Goal: Task Accomplishment & Management: Manage account settings

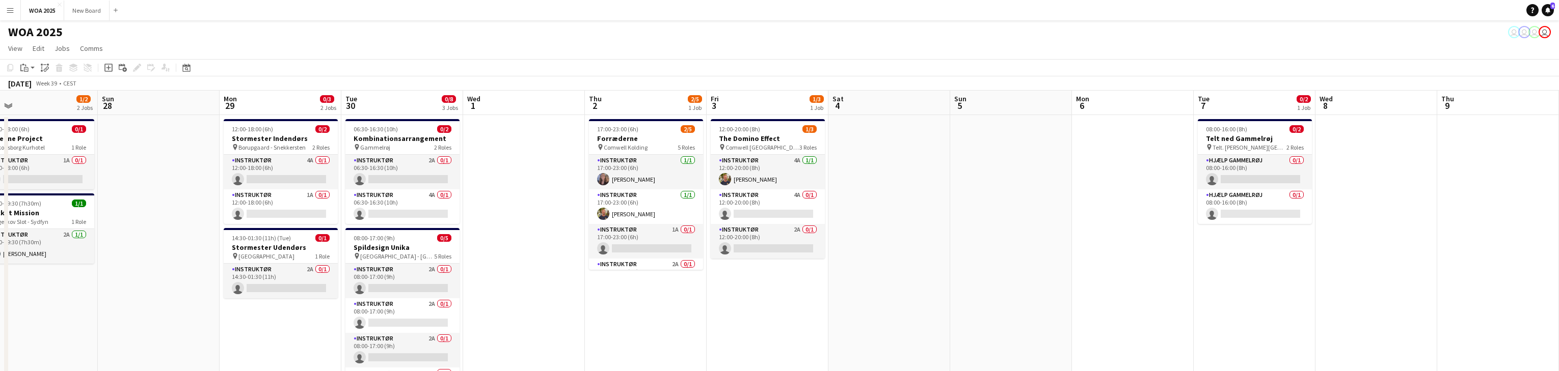
drag, startPoint x: 459, startPoint y: 247, endPoint x: 1172, endPoint y: 249, distance: 713.4
click at [1173, 249] on app-calendar-viewport "Thu 25 3/7 3 Jobs Fri 26 2/5 2 Jobs Sat 27 1/2 2 Jobs Sun 28 Mon 29 0/3 2 Jobs …" at bounding box center [779, 288] width 1559 height 394
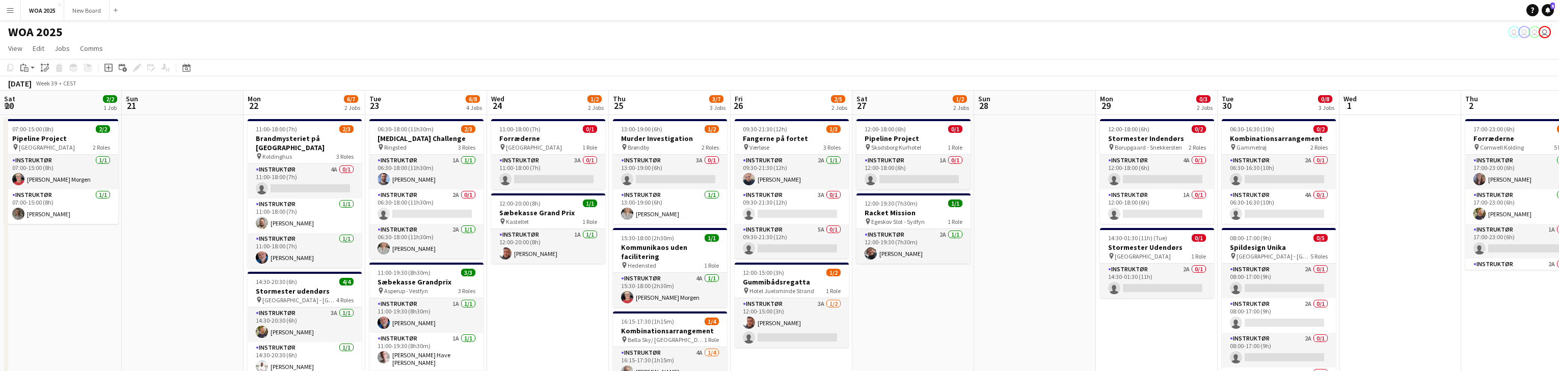
drag, startPoint x: 544, startPoint y: 251, endPoint x: 991, endPoint y: 212, distance: 448.5
click at [1326, 214] on app-calendar-viewport "Sat 20 2/2 1 Job Sun 21 Mon 22 6/7 2 Jobs Tue 23 6/8 4 Jobs Wed 24 1/2 2 Jobs T…" at bounding box center [779, 337] width 1559 height 493
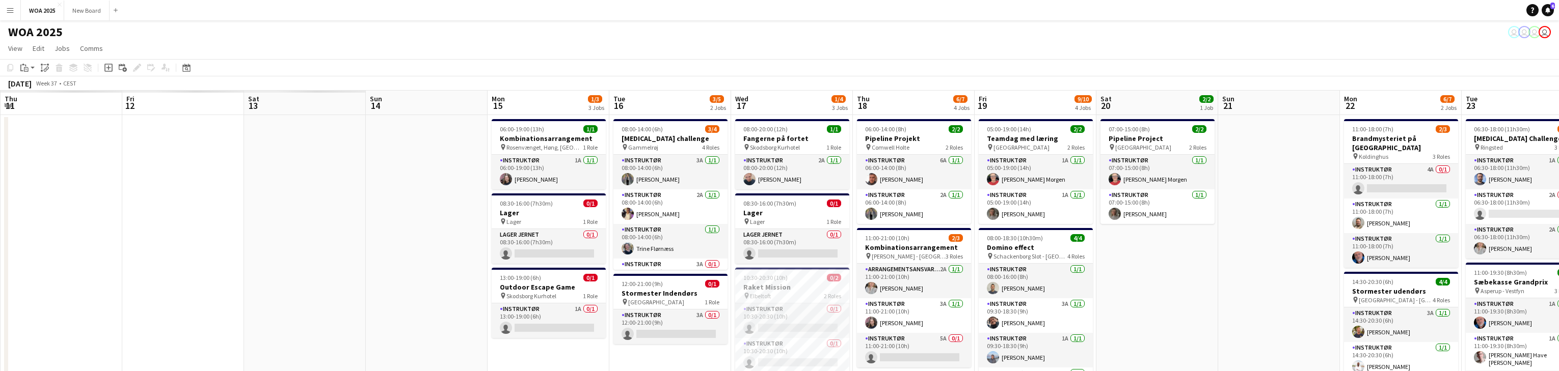
scroll to position [0, 229]
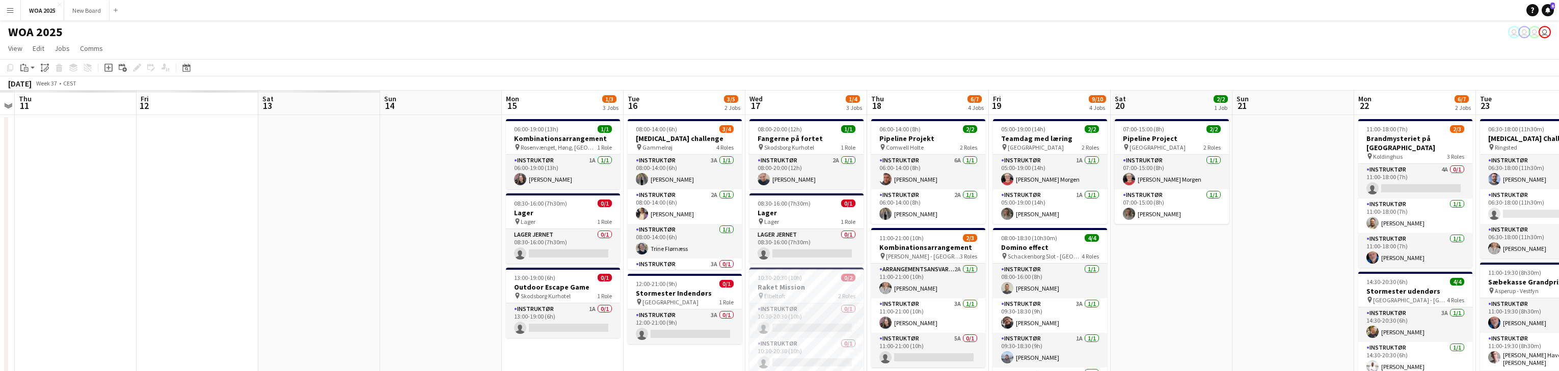
drag, startPoint x: 584, startPoint y: 286, endPoint x: 1208, endPoint y: 161, distance: 636.2
click at [1208, 161] on app-calendar-viewport "Tue 9 Wed 10 Thu 11 Fri 12 Sat 13 Sun 14 Mon 15 1/3 3 Jobs Tue 16 3/5 2 Jobs We…" at bounding box center [779, 360] width 1559 height 539
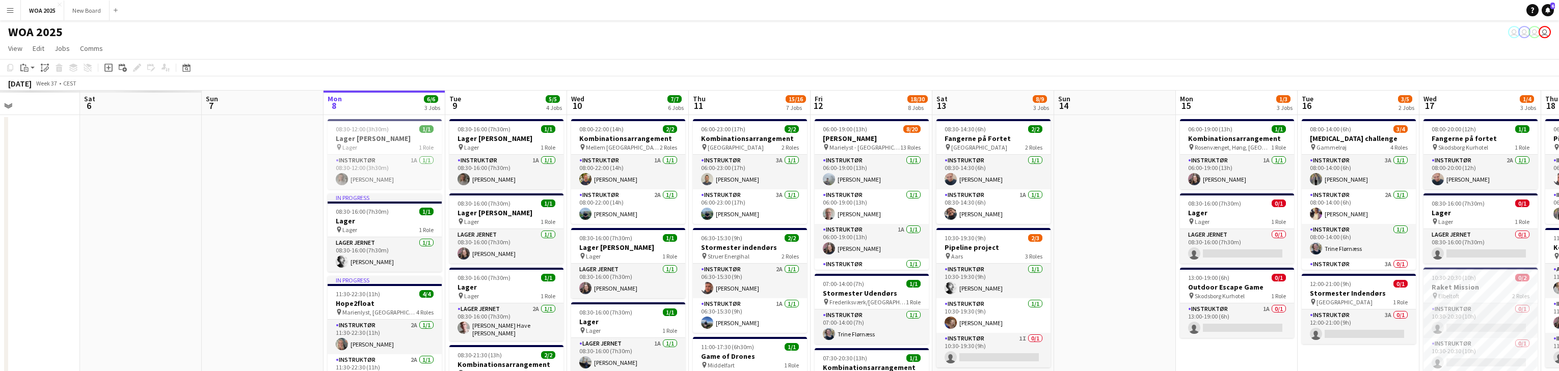
drag, startPoint x: 379, startPoint y: 204, endPoint x: 906, endPoint y: 195, distance: 527.5
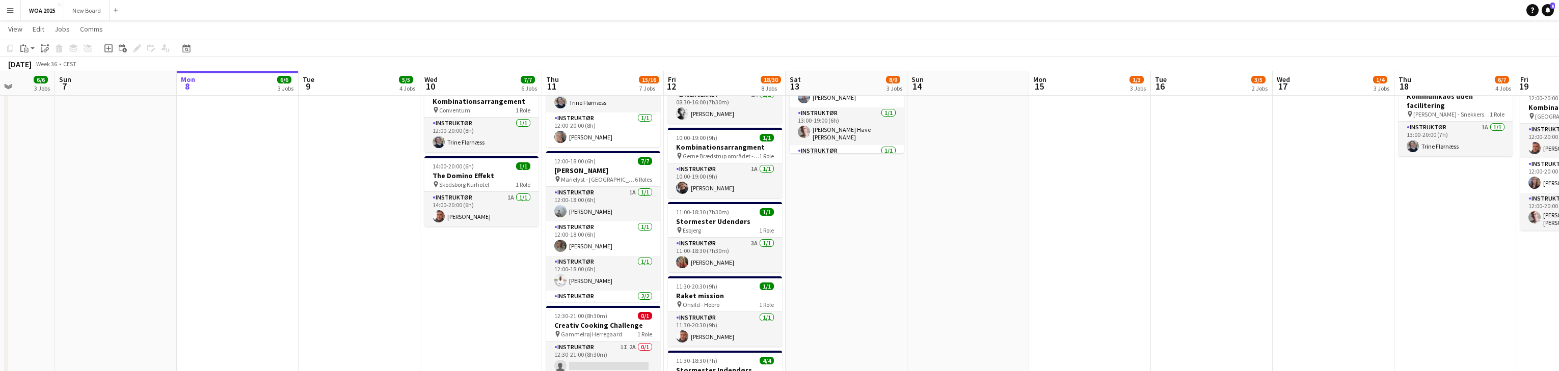
scroll to position [369, 0]
click at [723, 230] on div "pin Esbjerg 1 Role" at bounding box center [725, 230] width 114 height 8
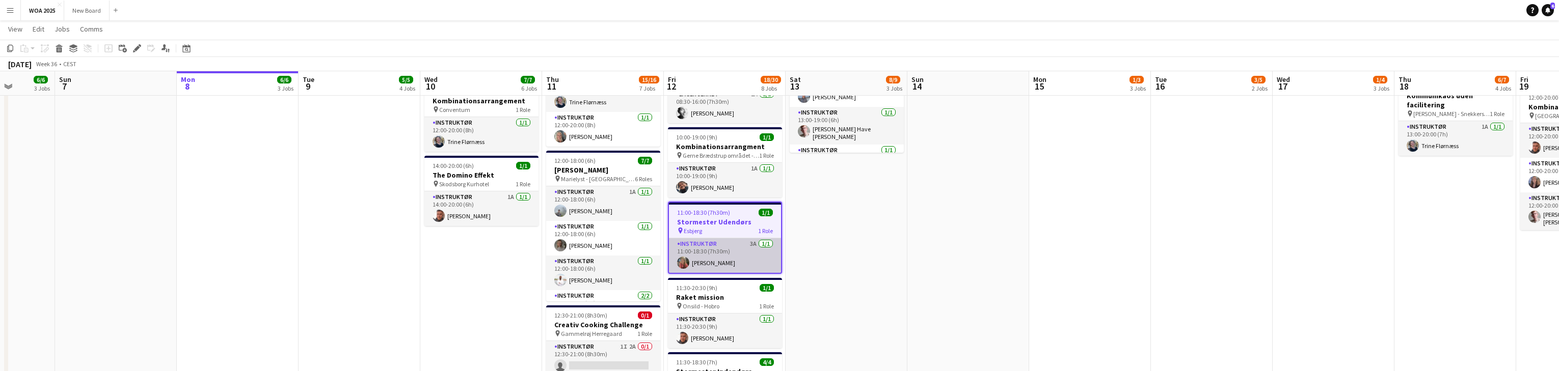
click at [736, 253] on app-card-role "Instruktør 3A [DATE] 11:00-18:30 (7h30m) [PERSON_NAME]" at bounding box center [725, 255] width 112 height 35
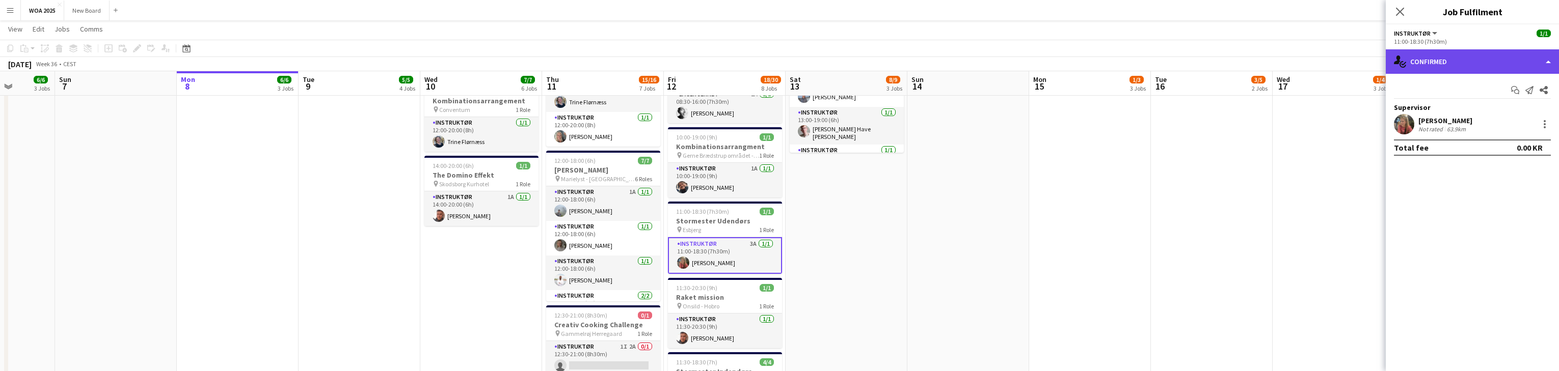
click at [1535, 65] on div "single-neutral-actions-check-2 Confirmed" at bounding box center [1472, 61] width 173 height 24
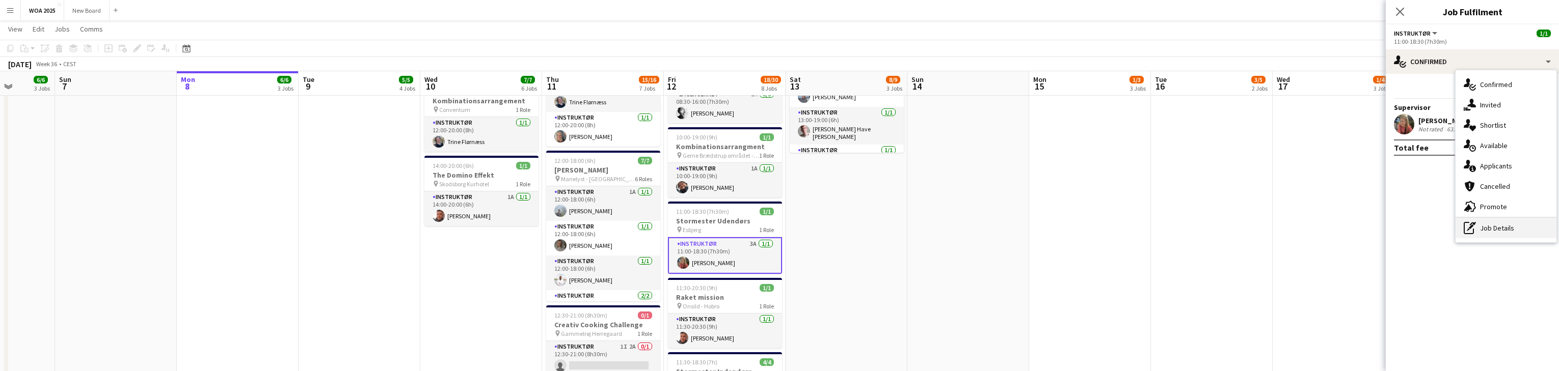
click at [1525, 226] on div "pen-write Job Details" at bounding box center [1506, 228] width 101 height 20
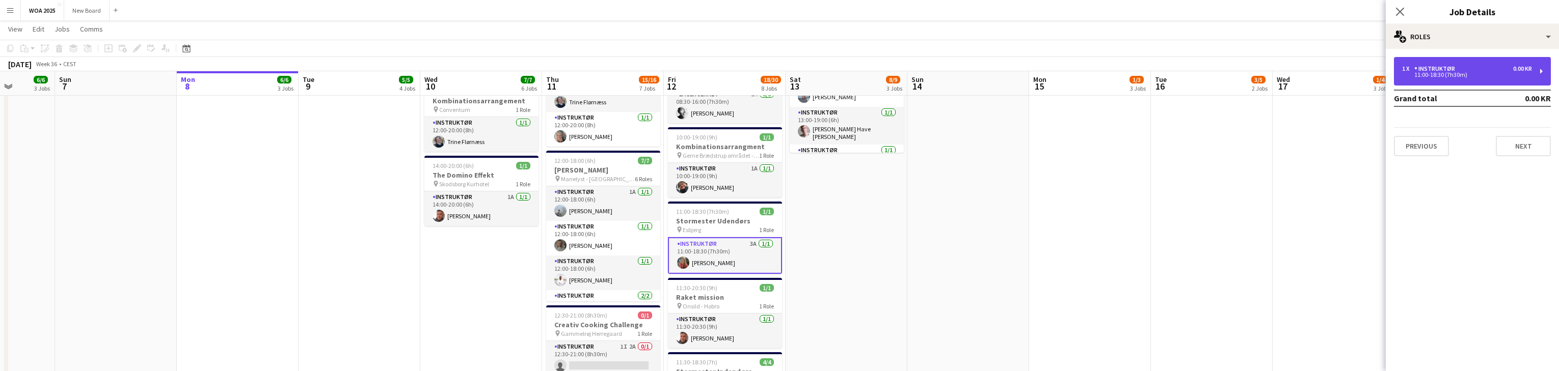
click at [1538, 73] on div "1 x Instruktør 0.00 KR 11:00-18:30 (7h30m)" at bounding box center [1472, 71] width 157 height 29
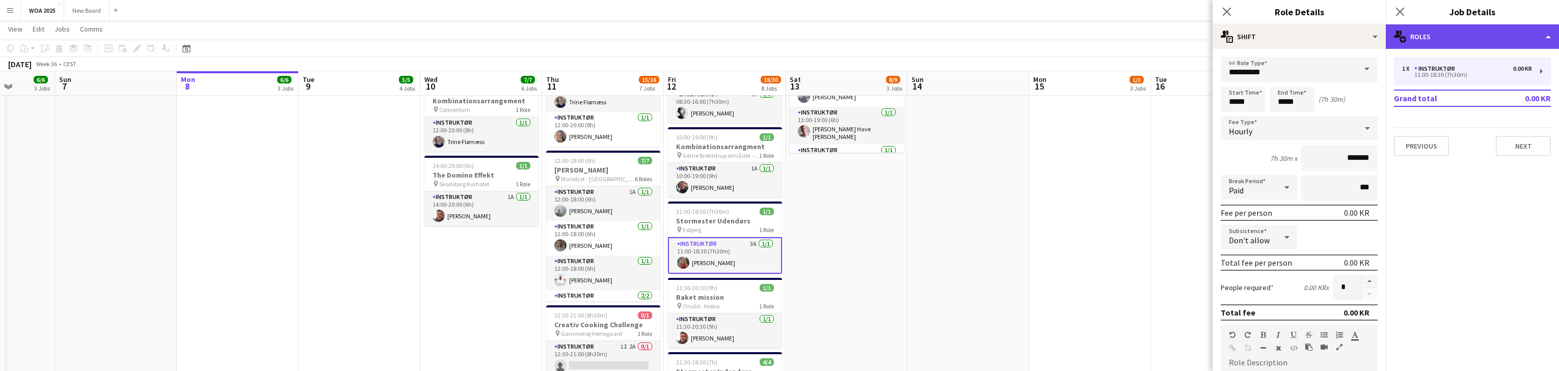
click at [1550, 32] on div "multiple-users-add Roles" at bounding box center [1472, 36] width 173 height 24
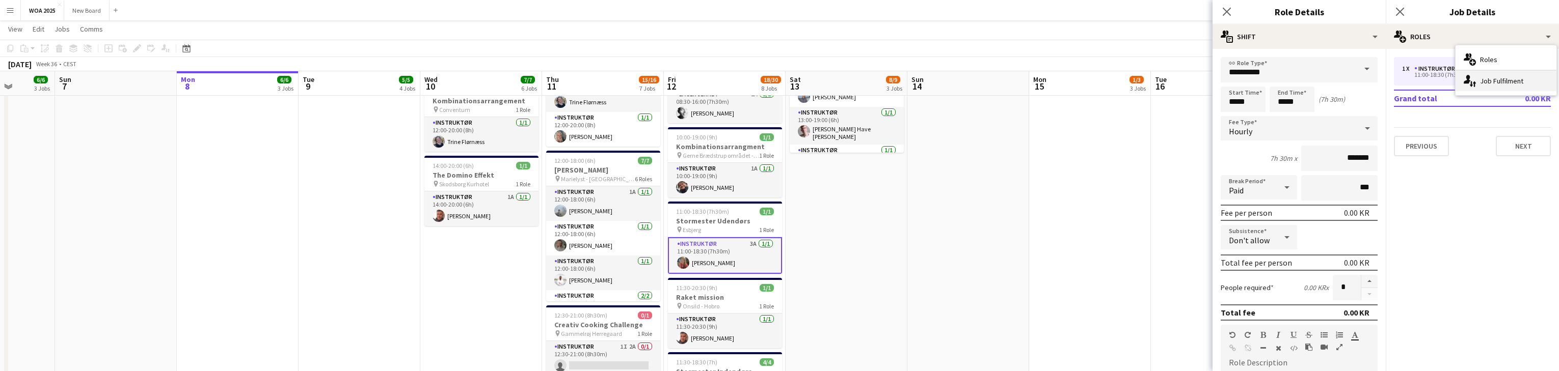
click at [1527, 83] on div "single-neutral-actions-up-down Job Fulfilment" at bounding box center [1506, 81] width 101 height 20
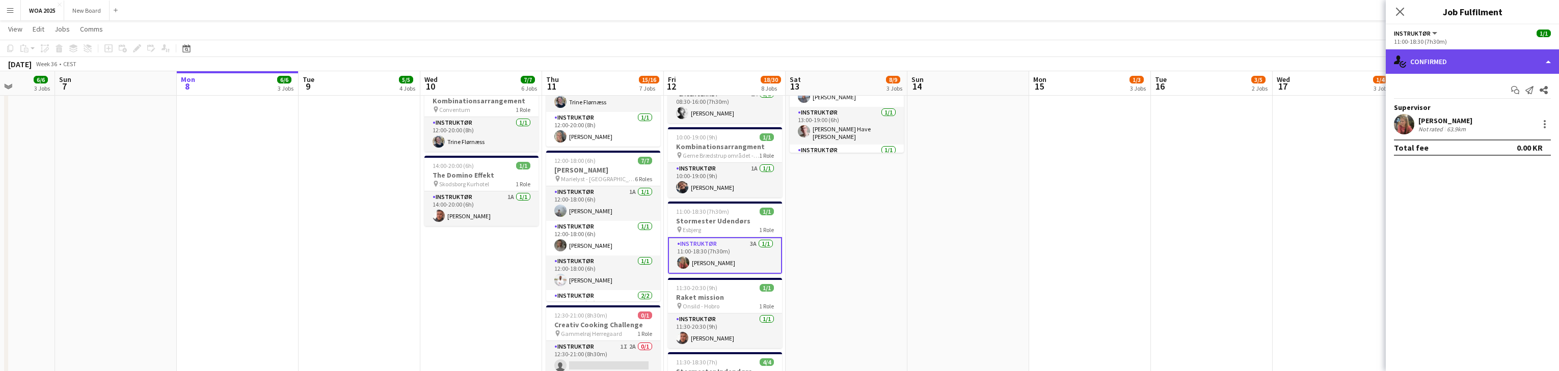
click at [1538, 62] on div "single-neutral-actions-check-2 Confirmed" at bounding box center [1472, 61] width 173 height 24
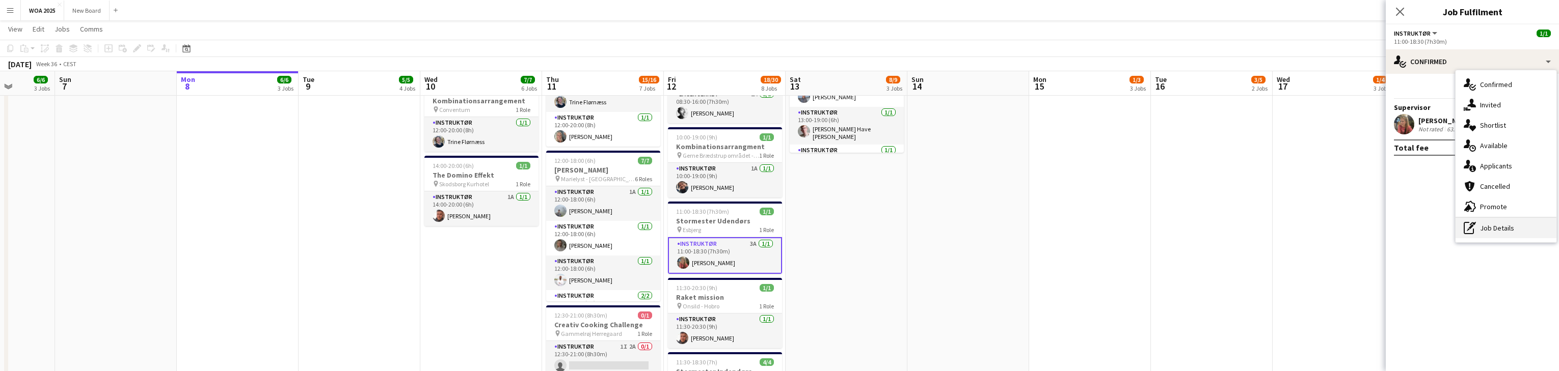
click at [1541, 227] on div "pen-write Job Details" at bounding box center [1506, 228] width 101 height 20
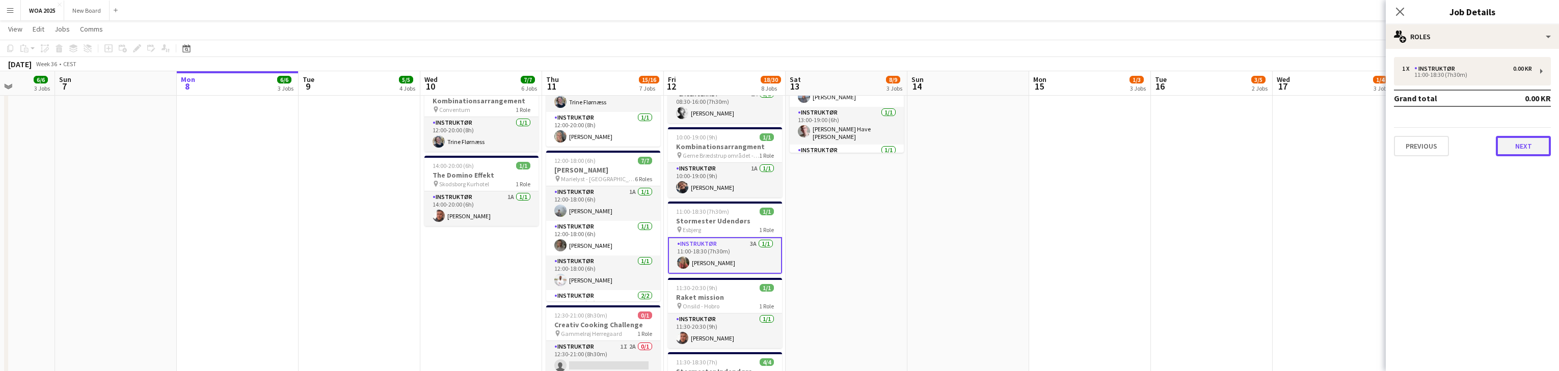
click at [1537, 145] on button "Next" at bounding box center [1523, 146] width 55 height 20
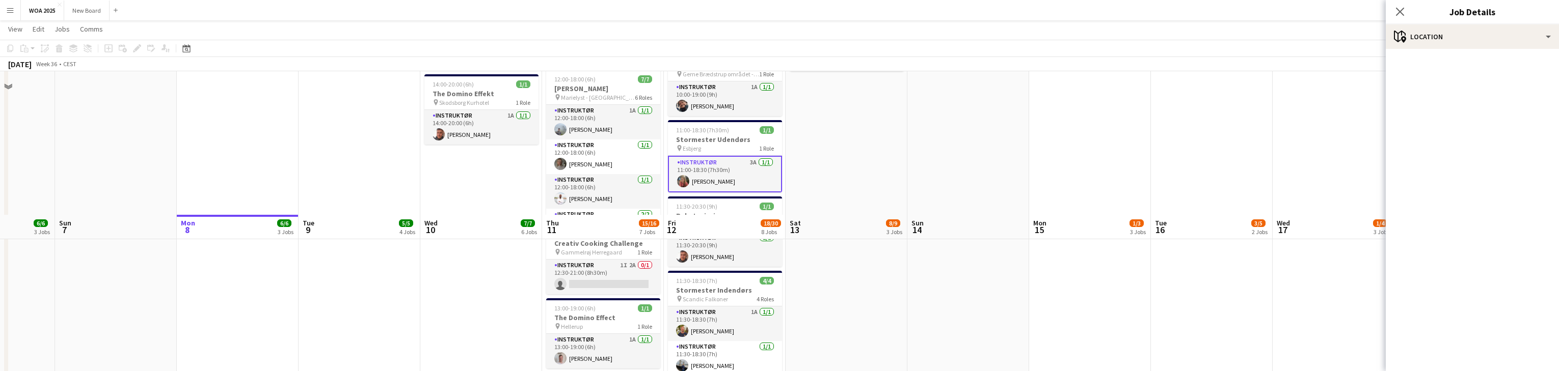
scroll to position [296, 0]
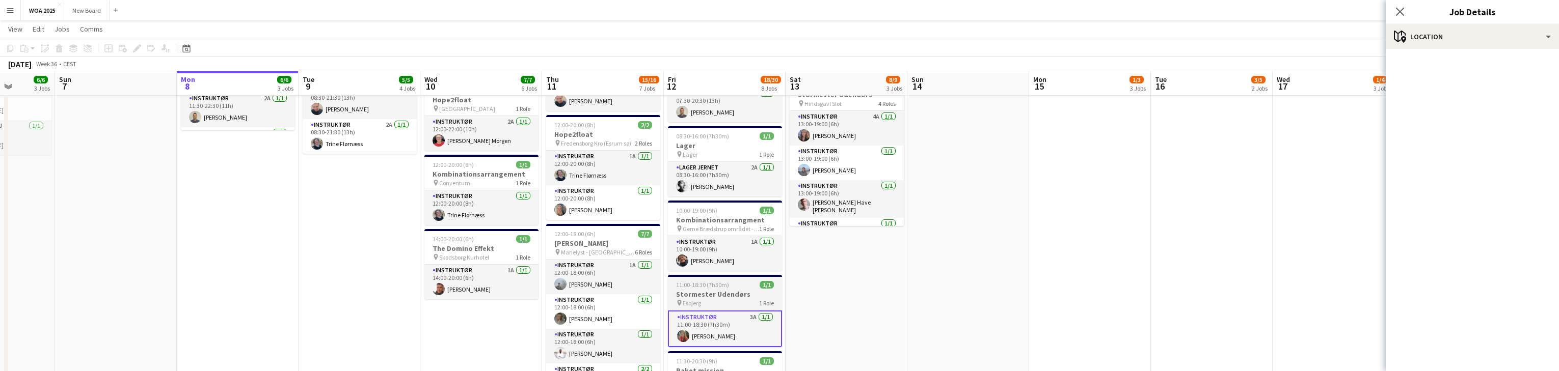
click at [738, 292] on h3 "Stormester Udendørs" at bounding box center [725, 294] width 114 height 9
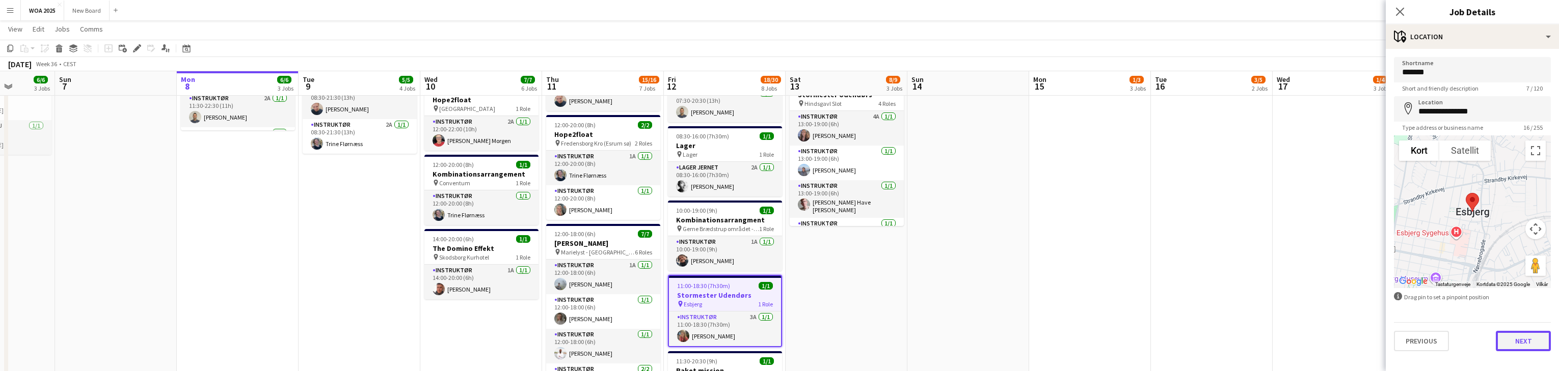
click at [1530, 341] on button "Next" at bounding box center [1523, 341] width 55 height 20
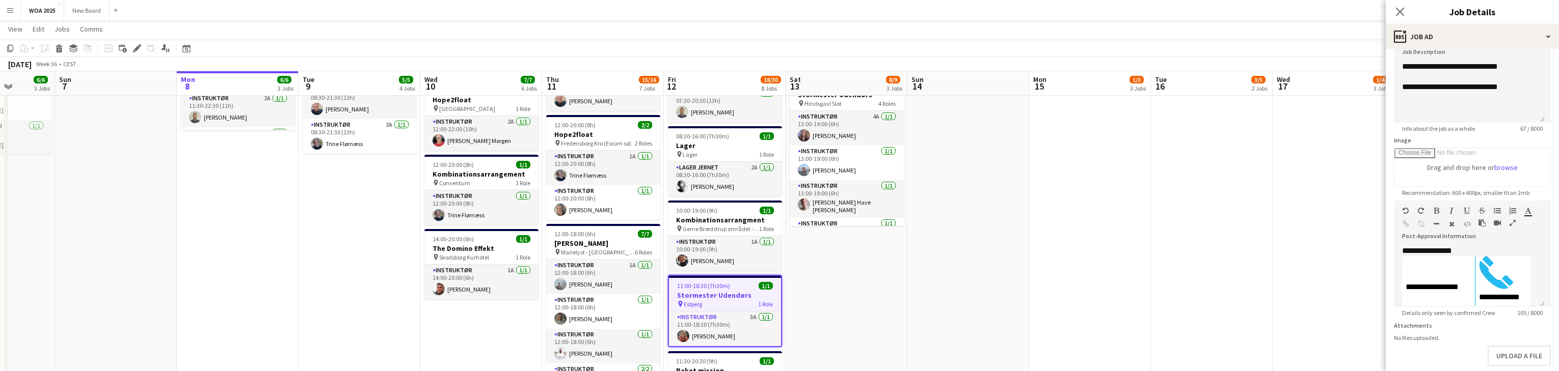
scroll to position [81, 0]
click at [826, 324] on app-date-cell "08:30-14:30 (6h) 2/2 Fangerne på Fortet pin Odense 2 Roles Instruktør [DATE] 08…" at bounding box center [847, 357] width 122 height 1076
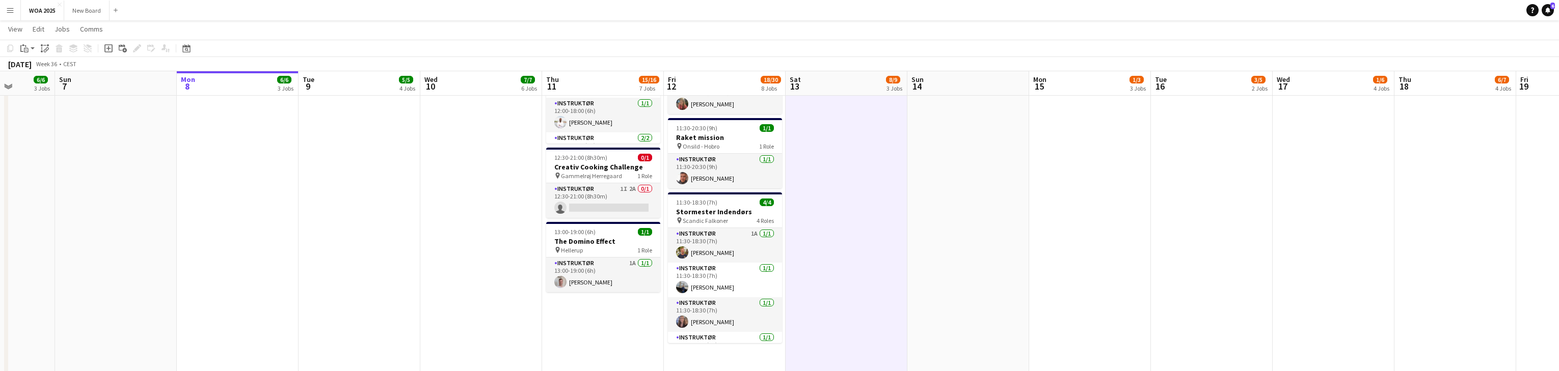
scroll to position [527, 0]
